Goal: Communication & Community: Answer question/provide support

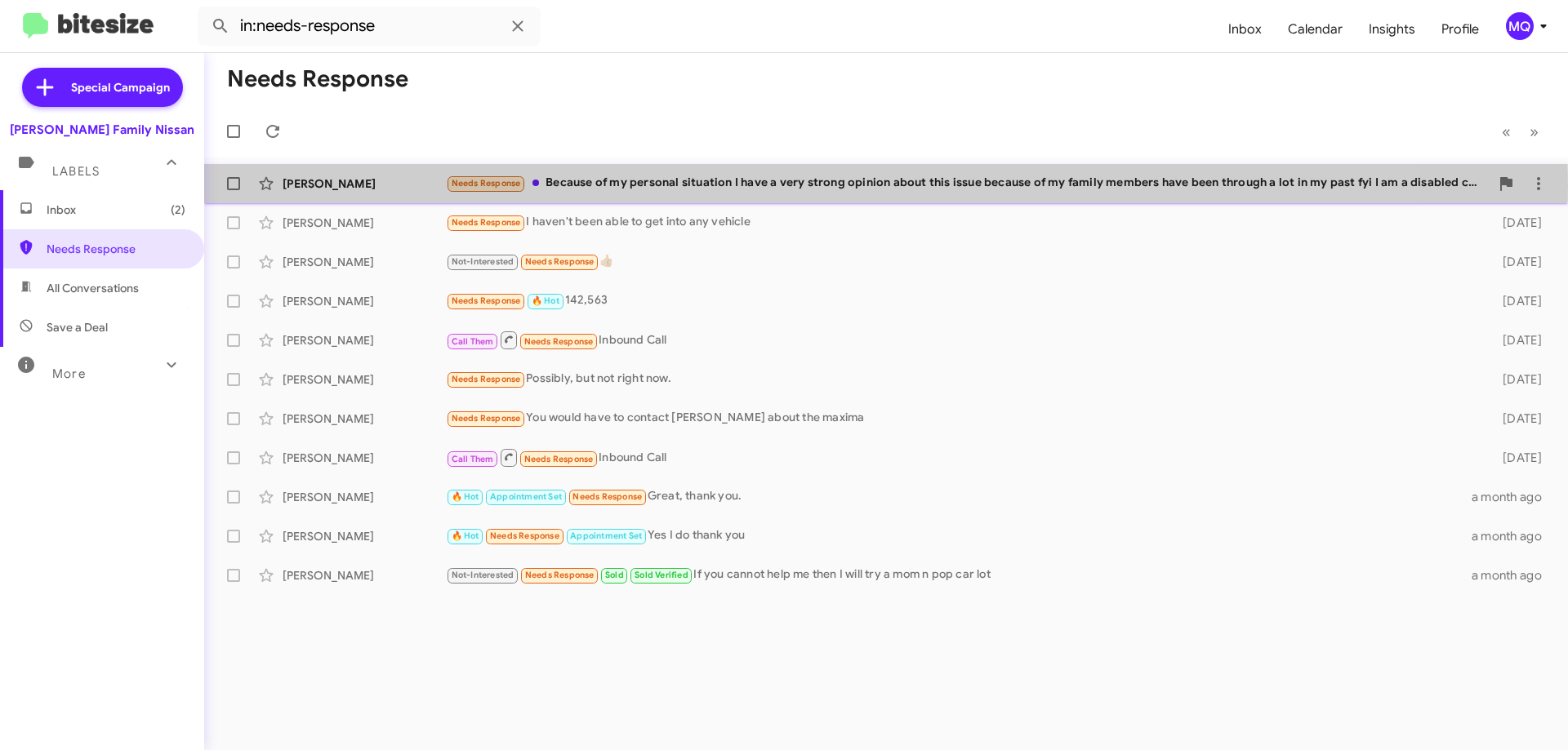
click at [663, 186] on div "Needs Response Because of my personal situation I have a very strong opinion ab…" at bounding box center [968, 184] width 1043 height 19
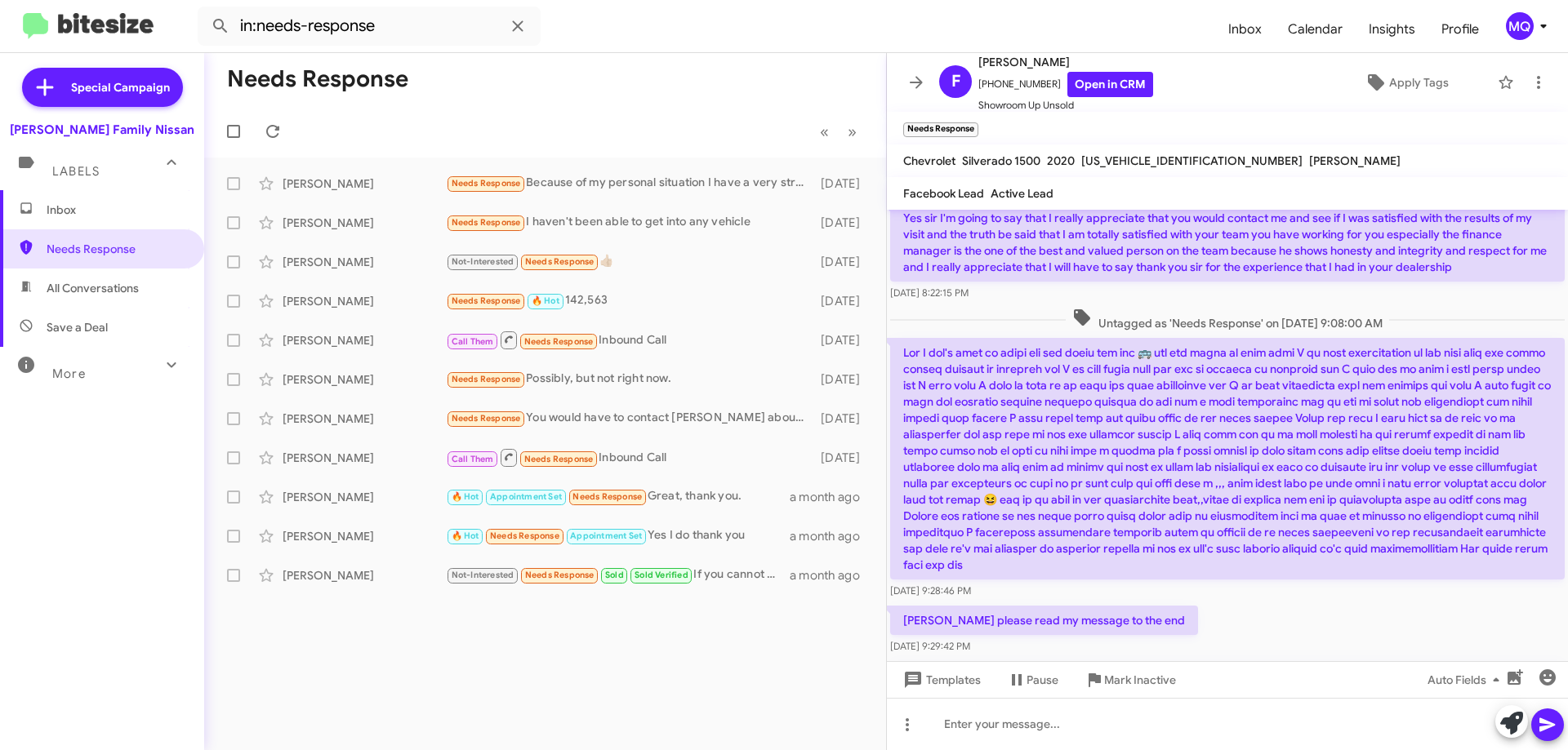
scroll to position [240, 0]
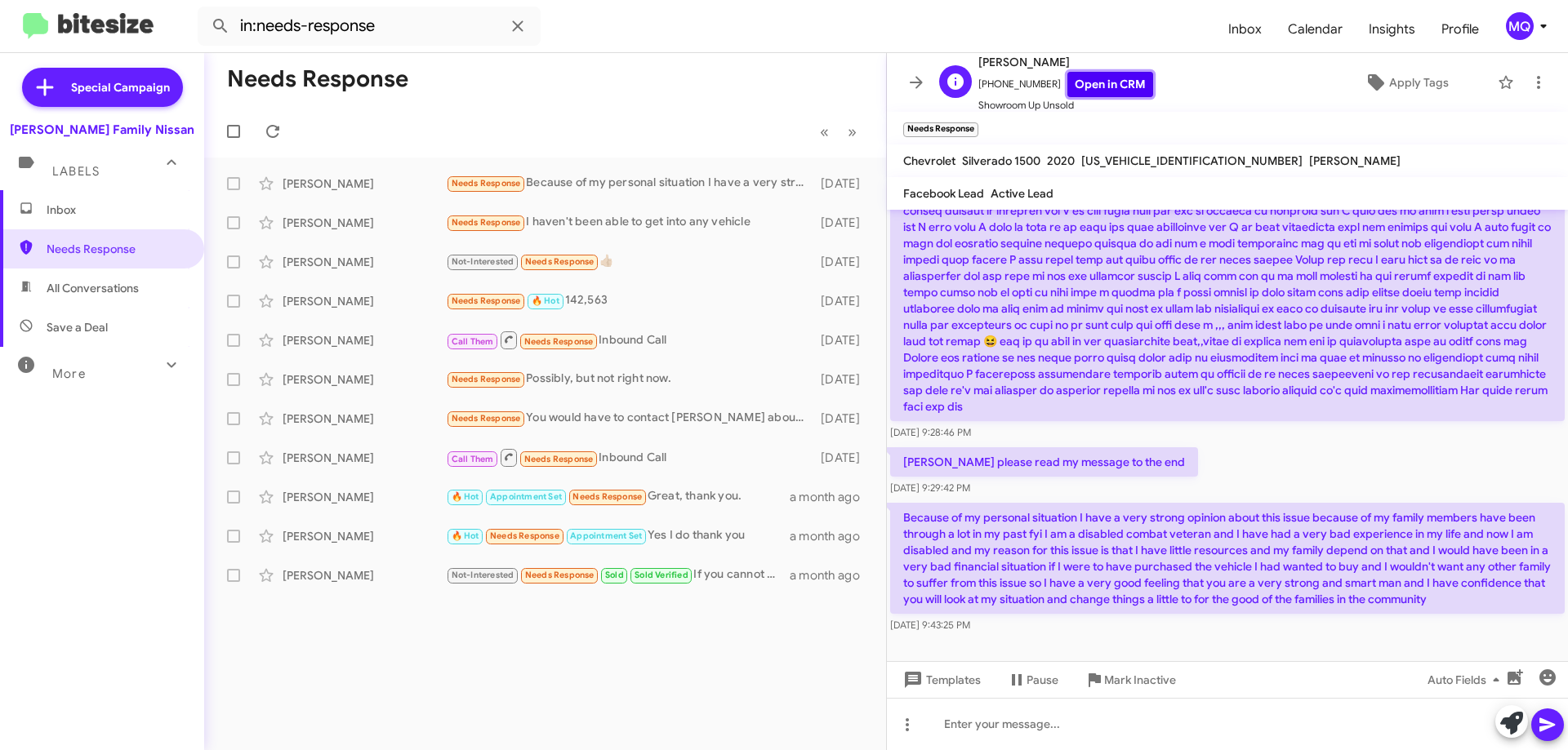
click at [1075, 88] on link "Open in CRM" at bounding box center [1111, 84] width 86 height 25
click at [979, 124] on span "×" at bounding box center [976, 121] width 13 height 20
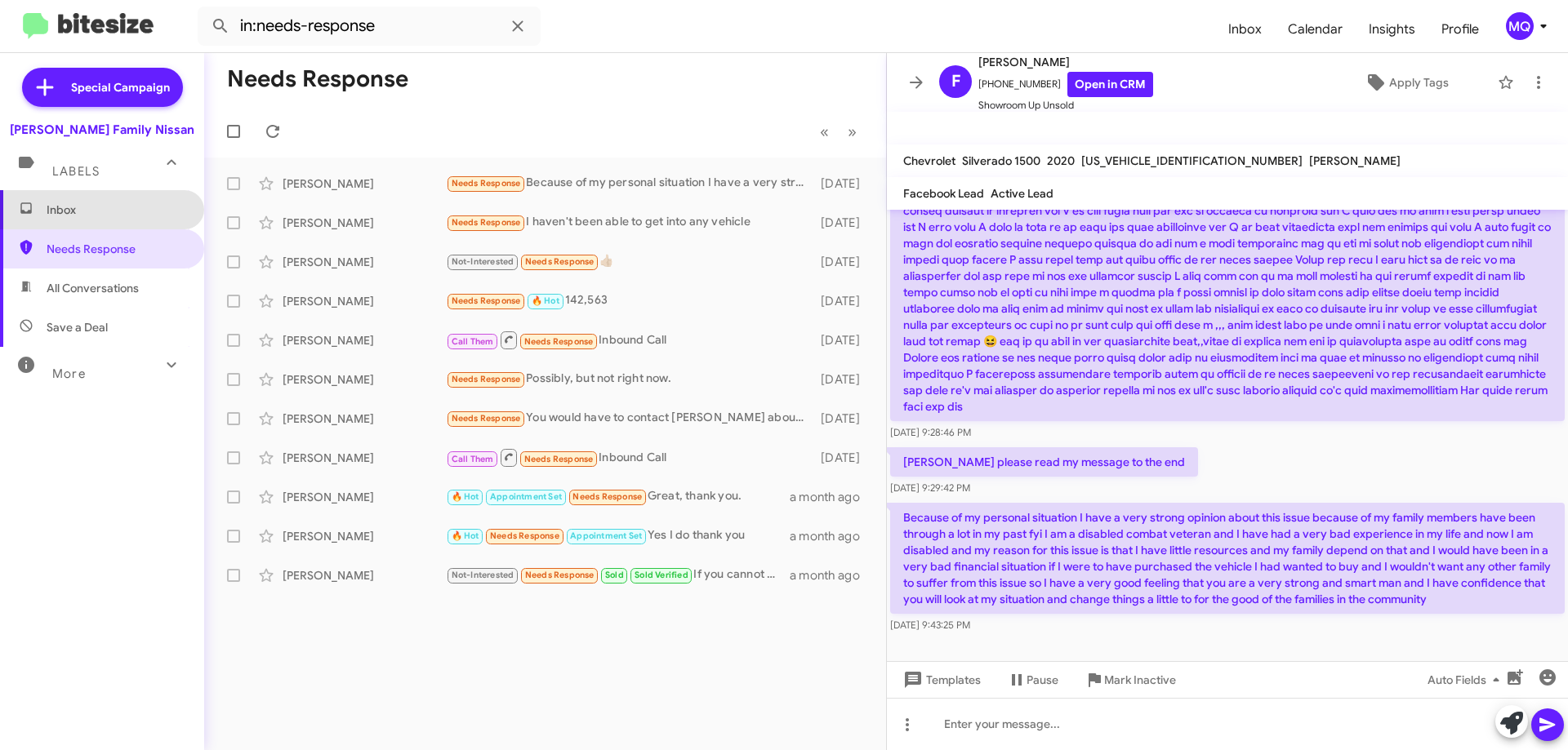
click at [110, 204] on span "Inbox" at bounding box center [116, 209] width 139 height 16
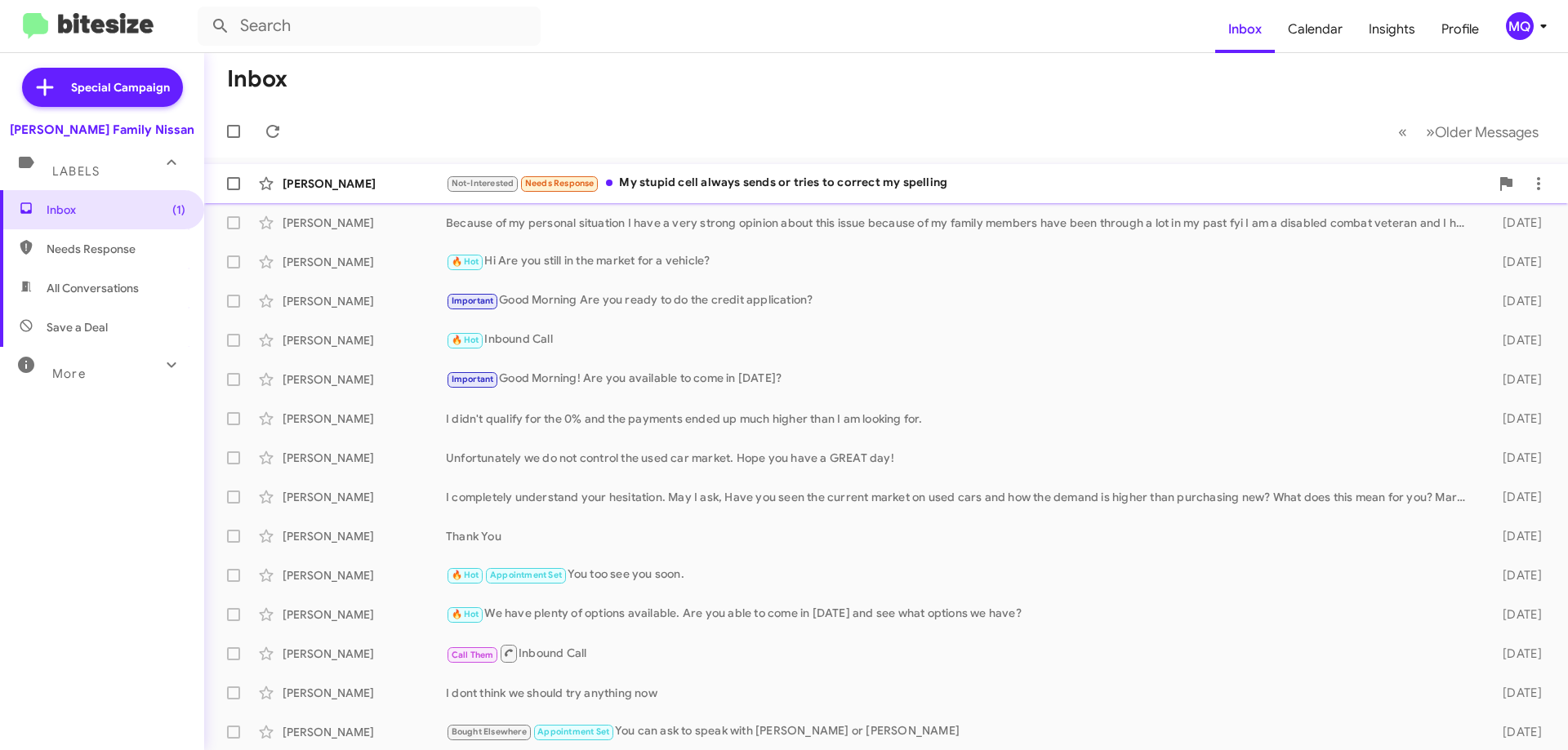
click at [779, 181] on div "Not-Interested Needs Response My stupid cell always sends or tries to correct m…" at bounding box center [968, 184] width 1043 height 19
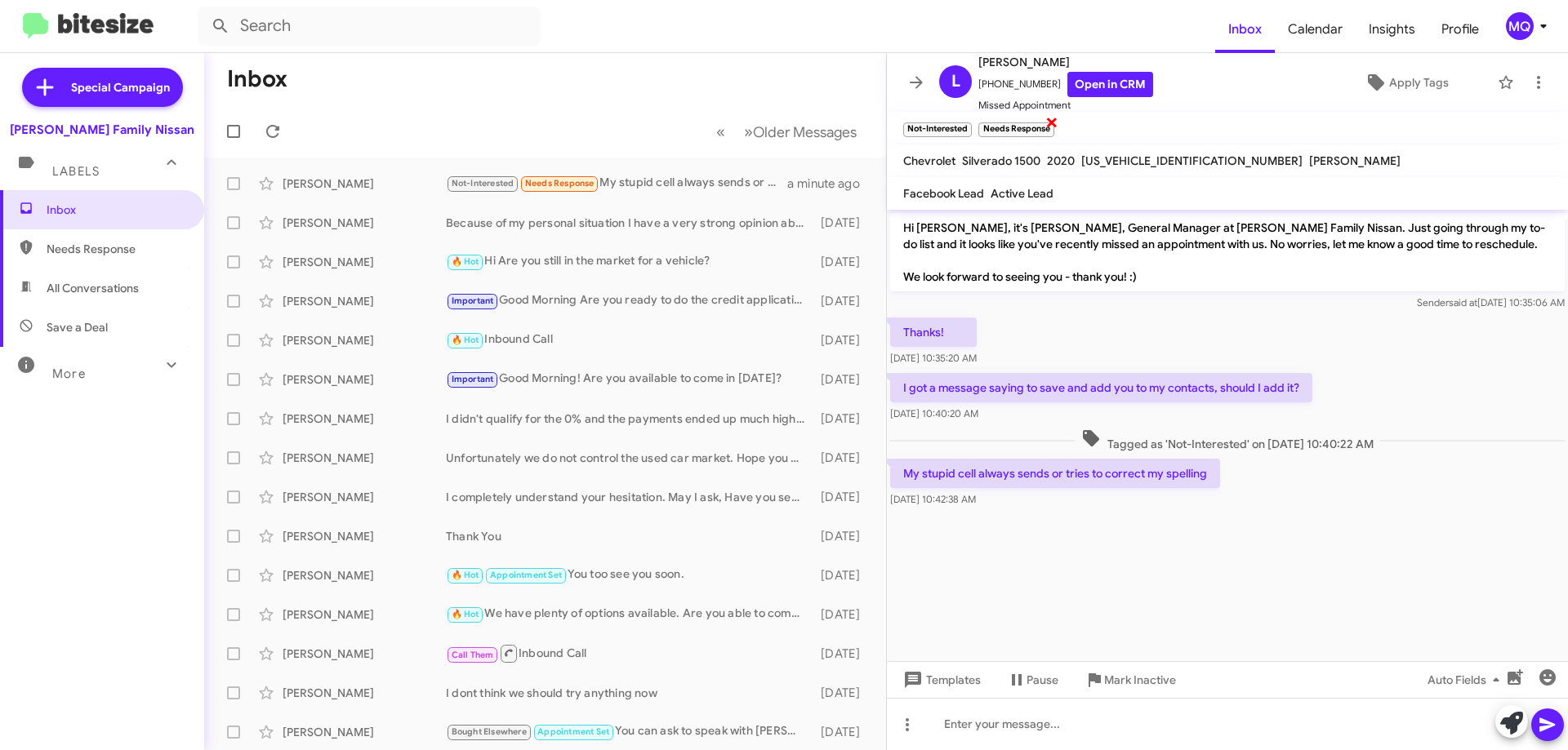
click at [1056, 125] on span "×" at bounding box center [1052, 121] width 13 height 20
click at [119, 256] on span "Needs Response" at bounding box center [116, 248] width 139 height 16
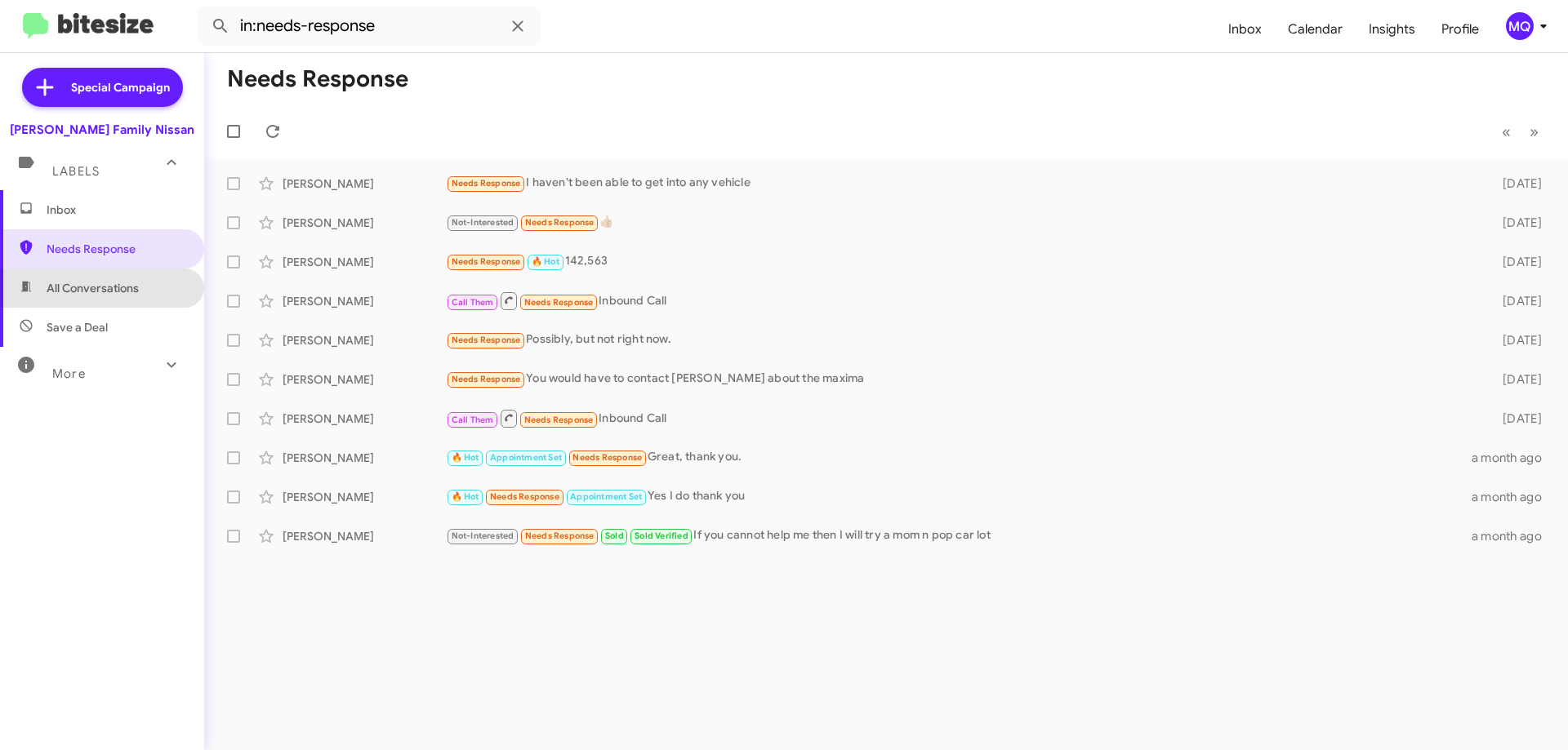
click at [126, 288] on span "All Conversations" at bounding box center [93, 287] width 93 height 16
type input "in:all-conversations"
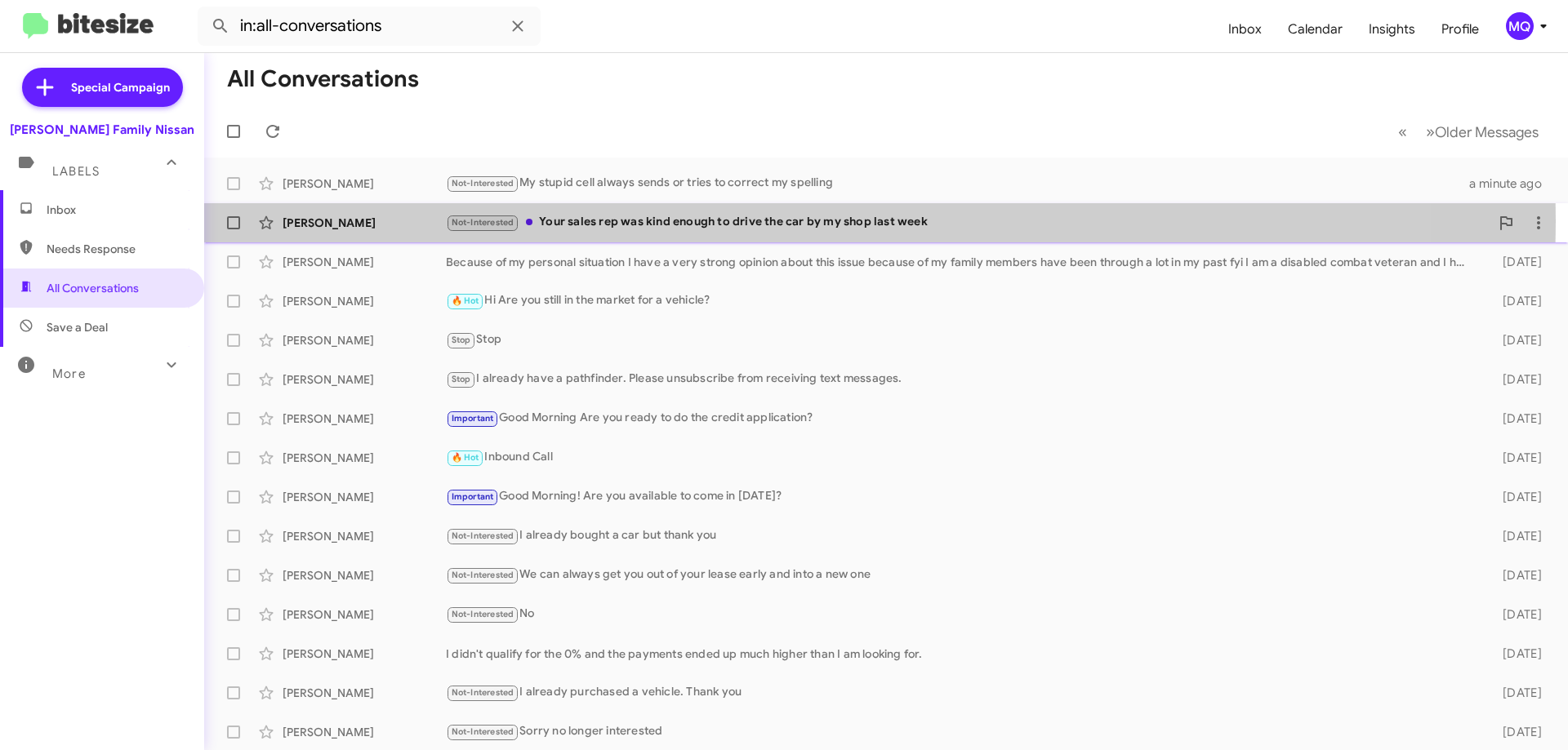
click at [663, 221] on div "Not-Interested Your sales rep was kind enough to drive the car by my shop last …" at bounding box center [968, 223] width 1043 height 19
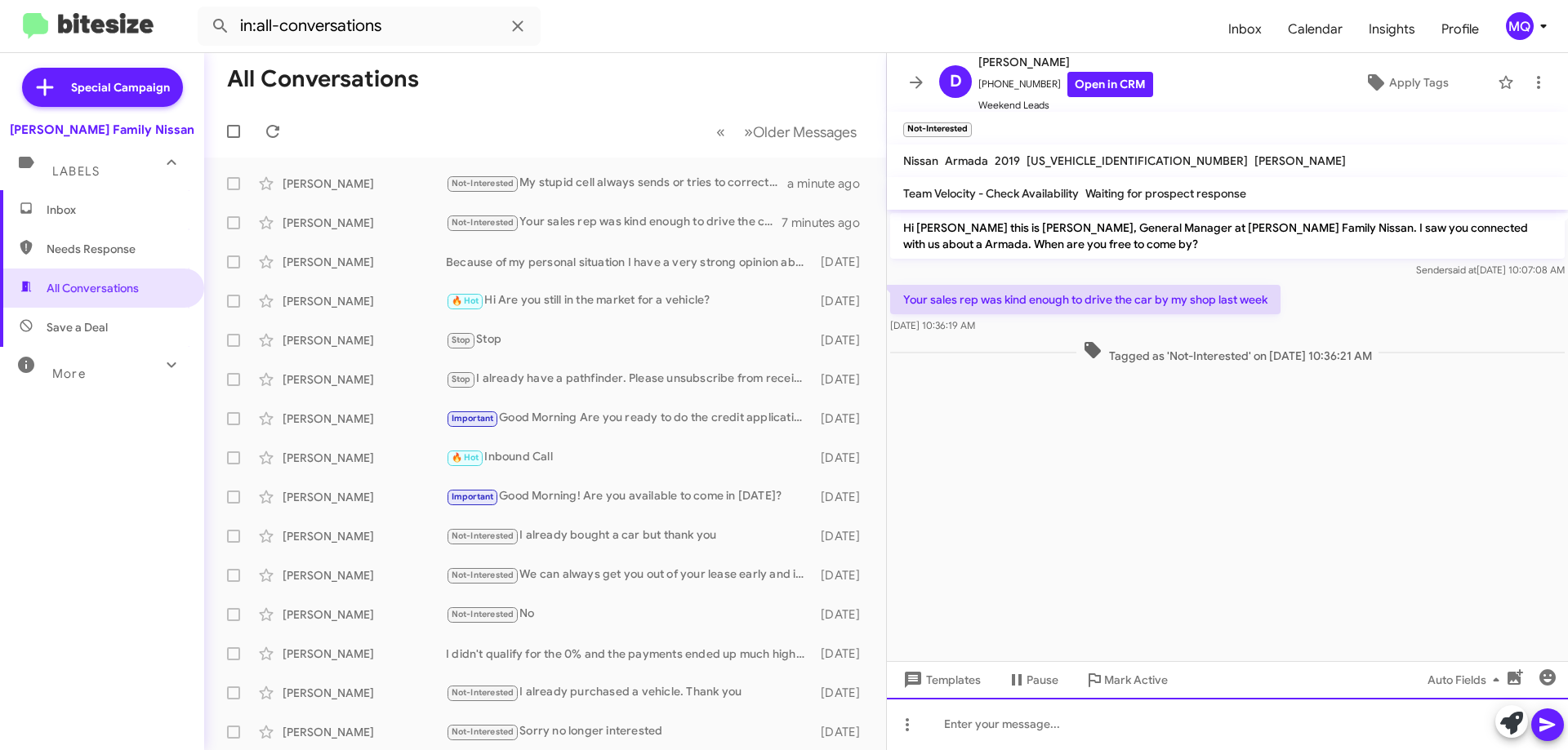
click at [1050, 732] on div at bounding box center [1227, 725] width 681 height 52
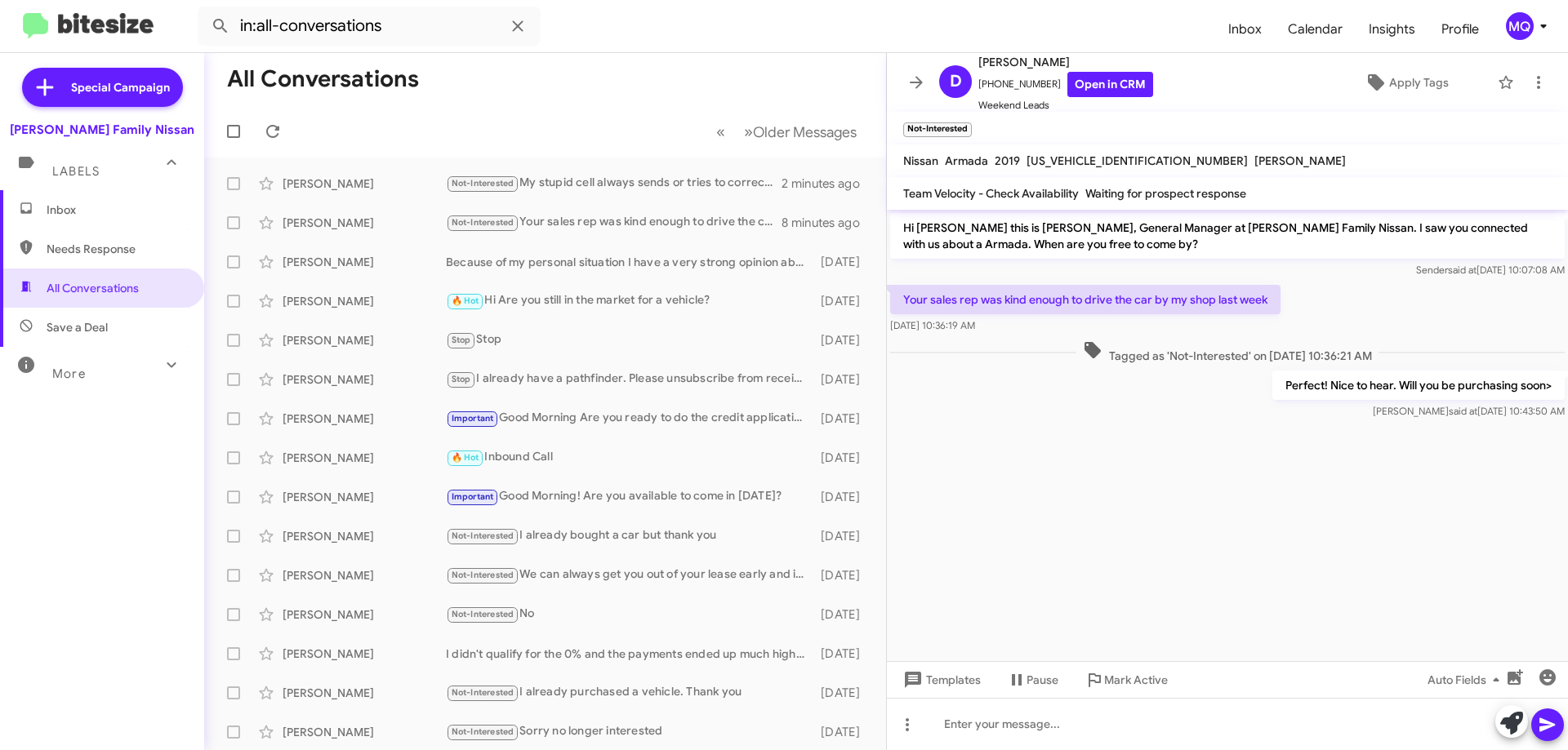
click at [94, 255] on span "Needs Response" at bounding box center [116, 248] width 139 height 16
type input "in:needs-response"
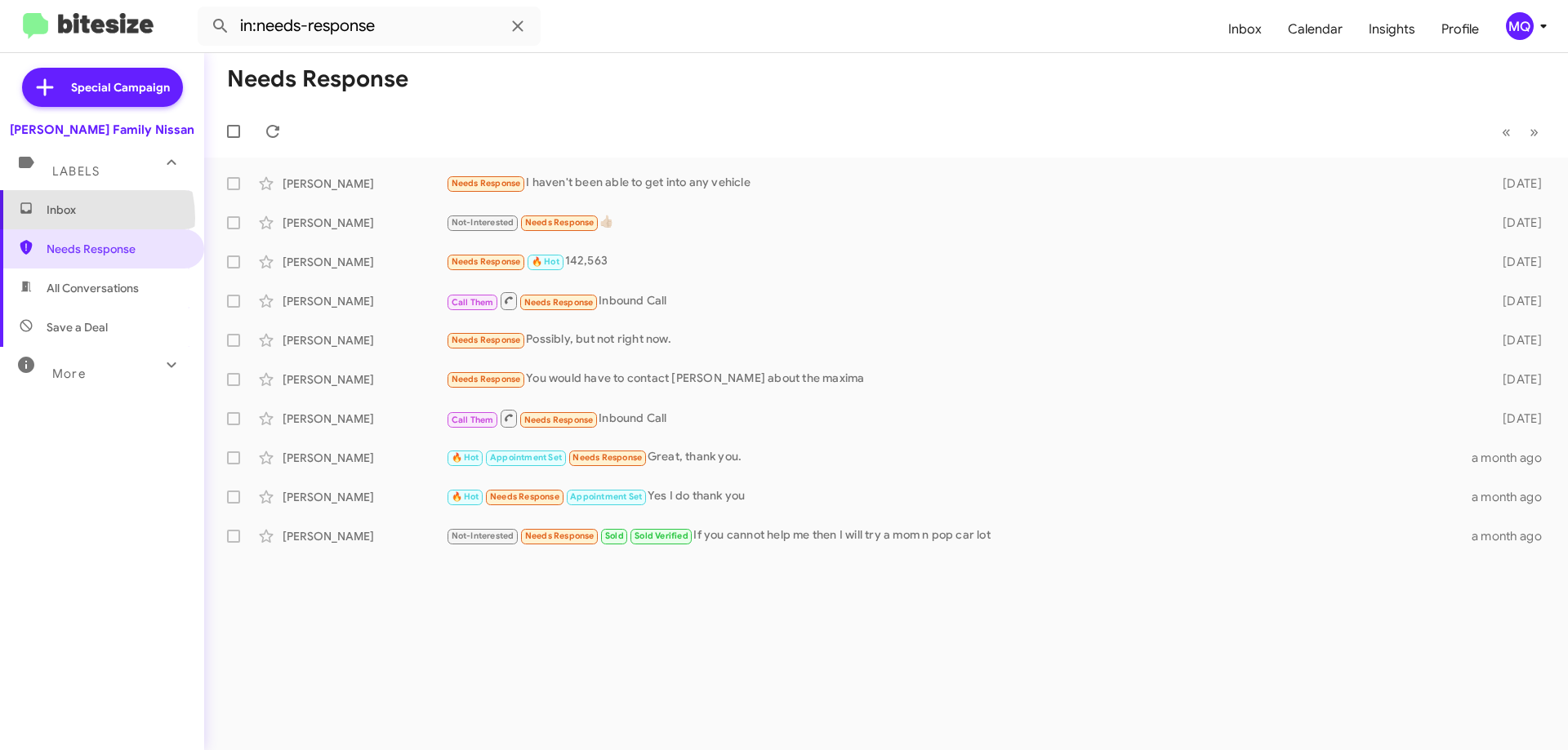
click at [72, 218] on span "Inbox" at bounding box center [102, 210] width 204 height 39
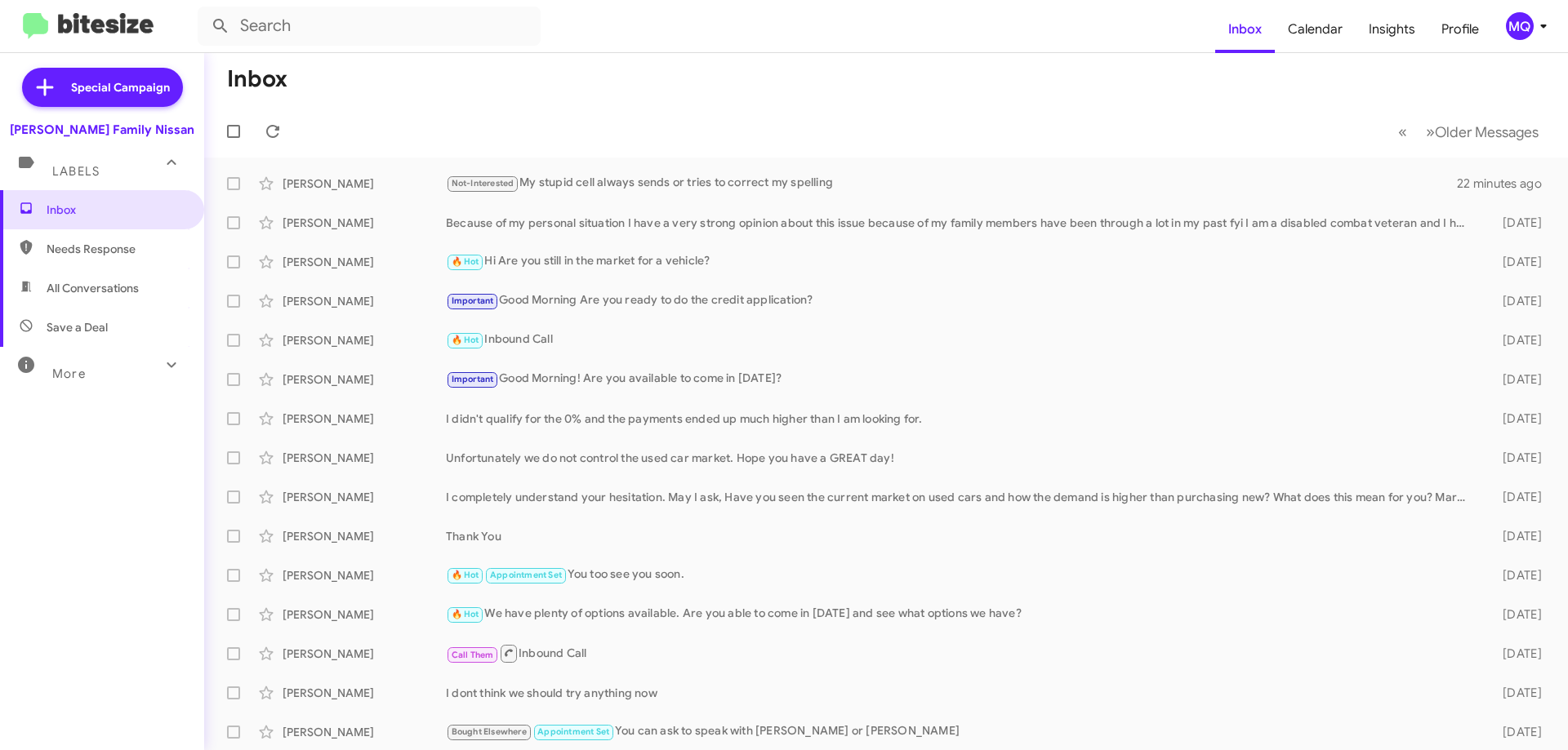
click at [93, 250] on span "Needs Response" at bounding box center [116, 248] width 139 height 16
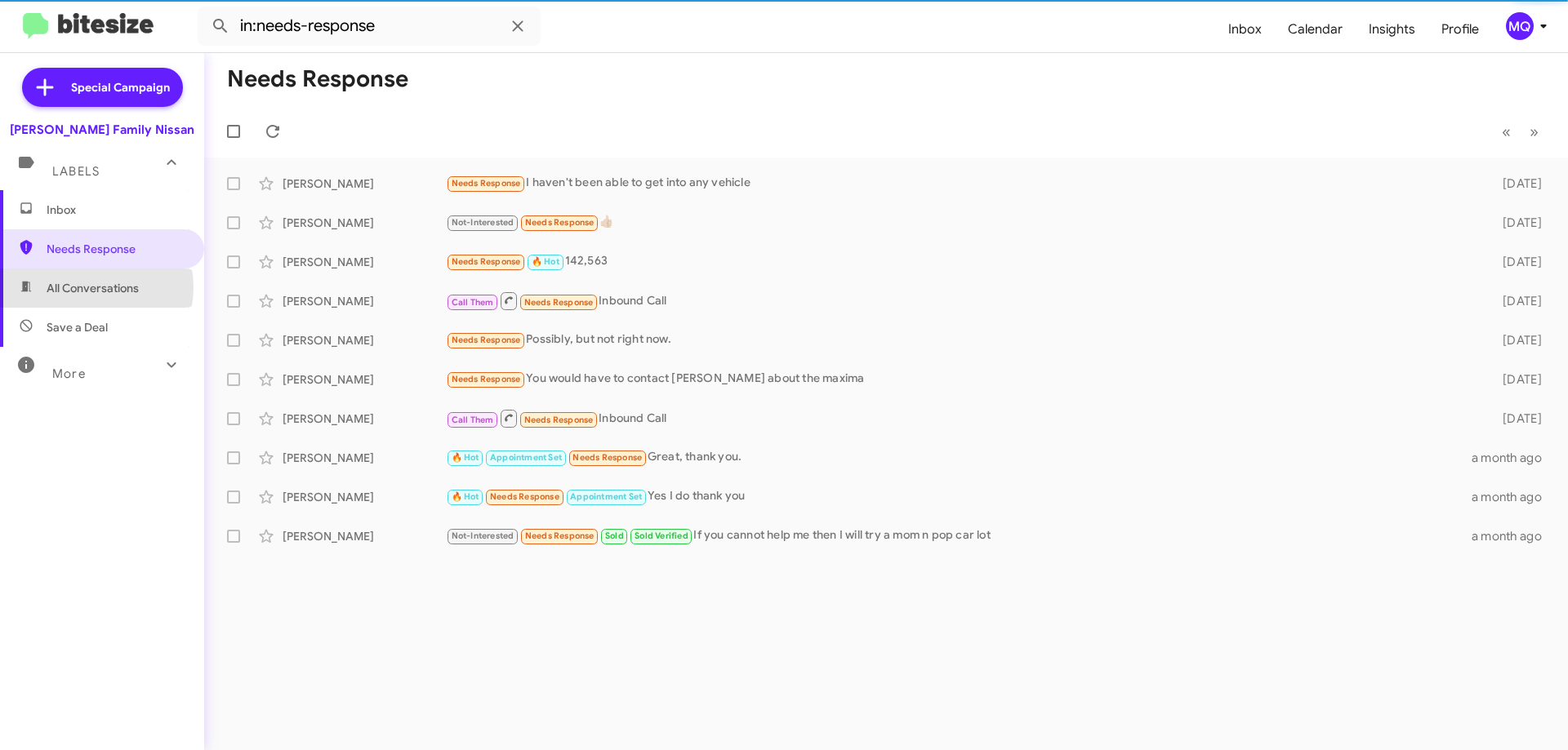
click at [88, 287] on span "All Conversations" at bounding box center [93, 287] width 93 height 16
type input "in:all-conversations"
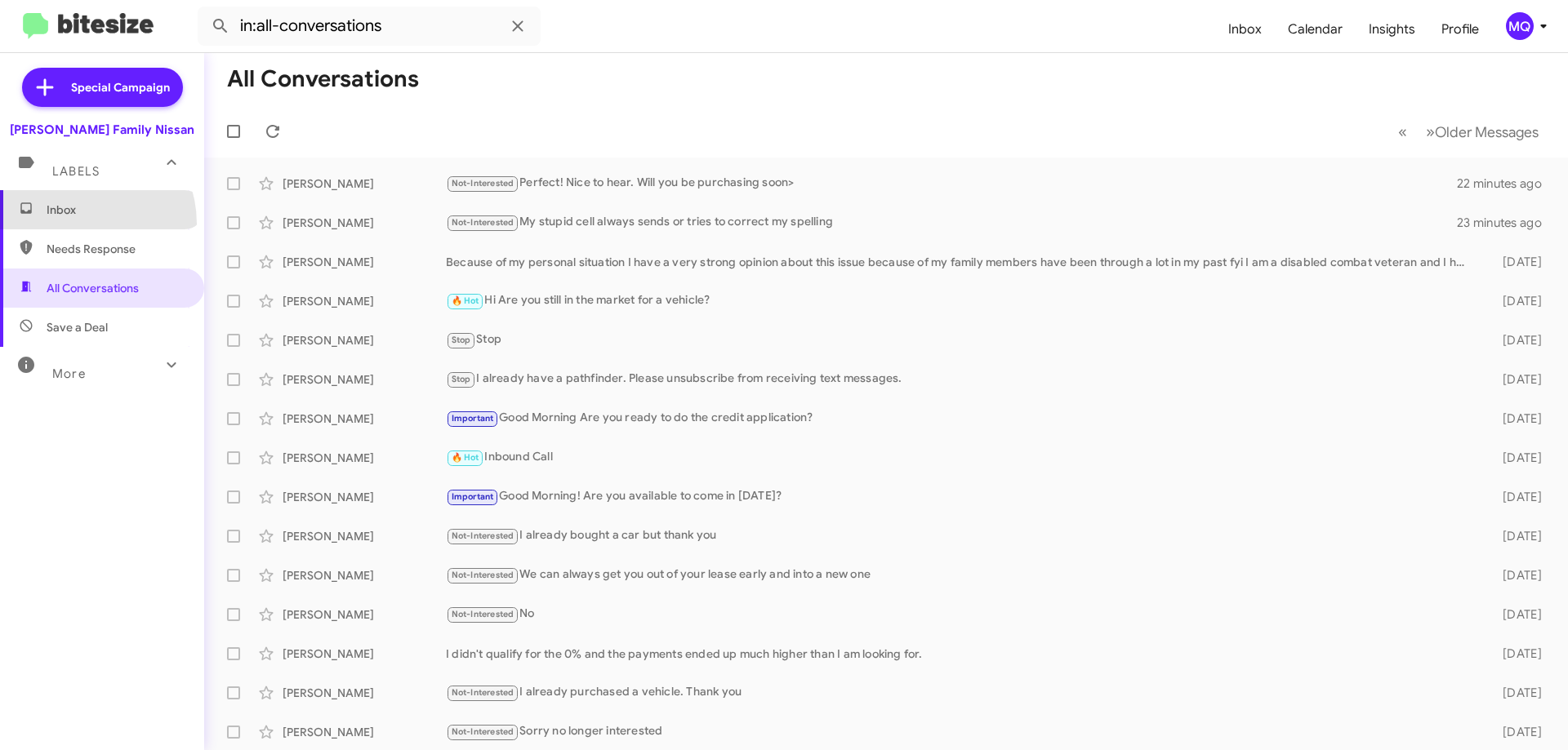
click at [76, 224] on span "Inbox" at bounding box center [102, 210] width 204 height 39
